Goal: Transaction & Acquisition: Purchase product/service

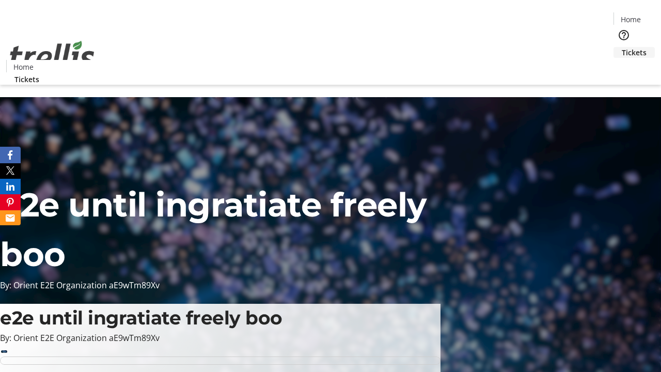
click at [621, 47] on span "Tickets" at bounding box center [633, 52] width 25 height 11
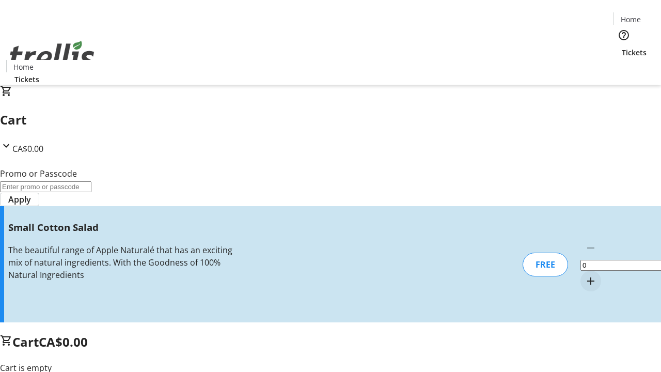
click at [584, 275] on mat-icon "Increment by one" at bounding box center [590, 281] width 12 height 12
type input "1"
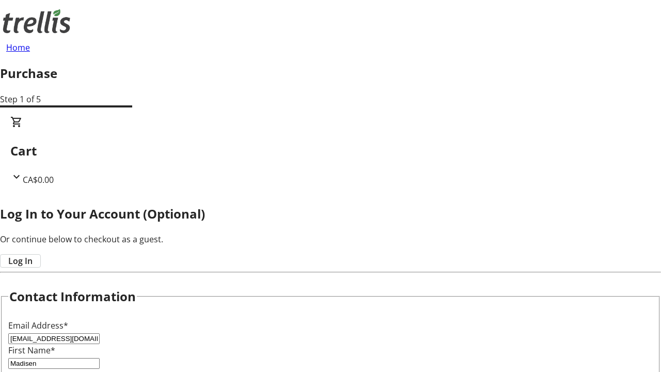
scroll to position [103, 0]
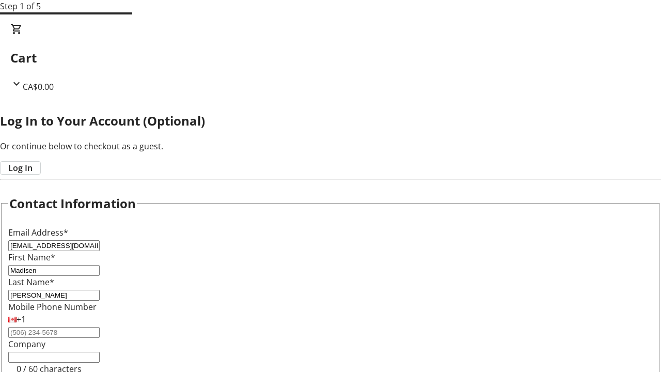
type input "[PERSON_NAME]"
